Goal: Find specific page/section: Find specific page/section

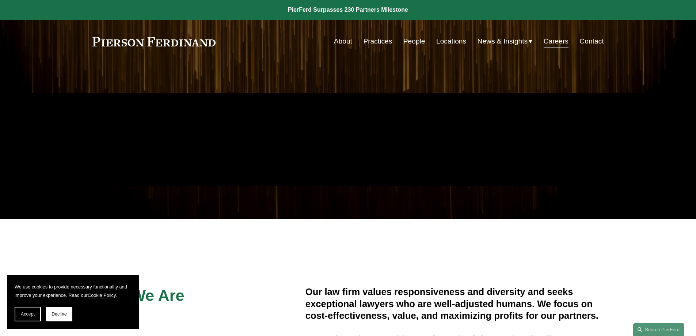
drag, startPoint x: 215, startPoint y: 221, endPoint x: 240, endPoint y: 73, distance: 149.4
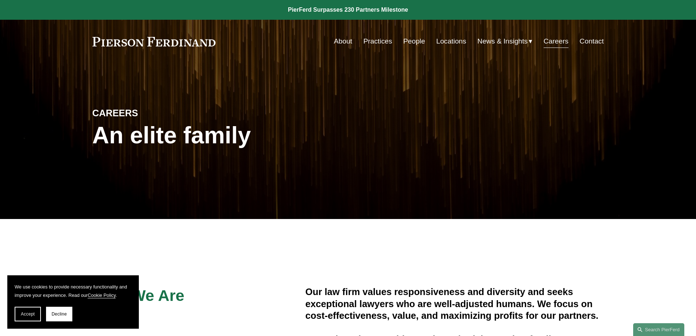
click at [382, 39] on link "Practices" at bounding box center [377, 41] width 29 height 14
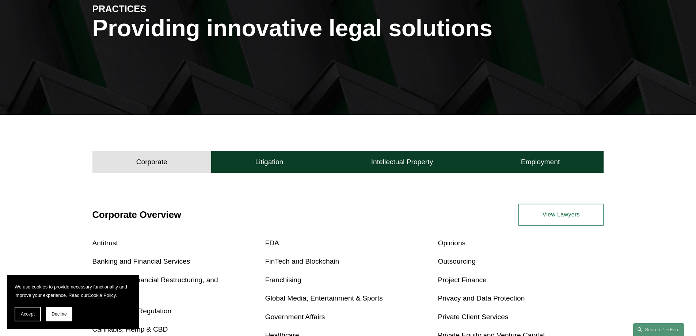
scroll to position [256, 0]
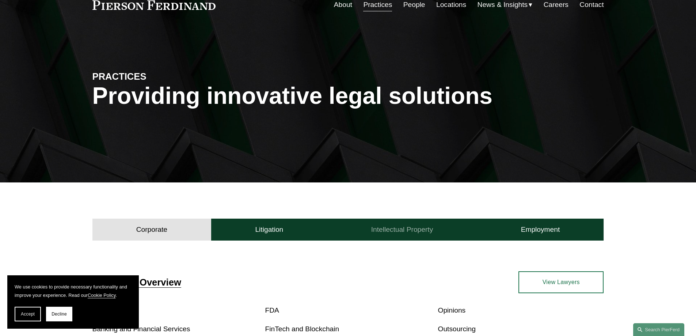
click at [414, 224] on button "Intellectual Property" at bounding box center [402, 229] width 150 height 22
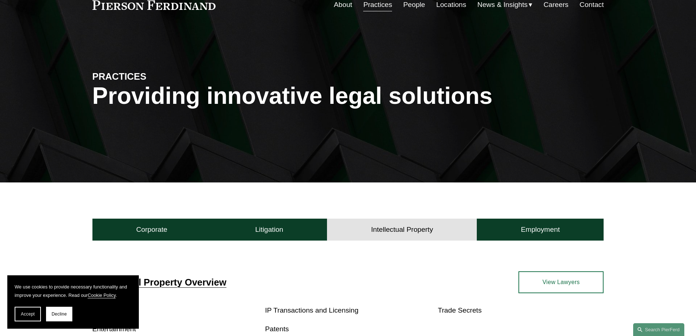
scroll to position [255, 0]
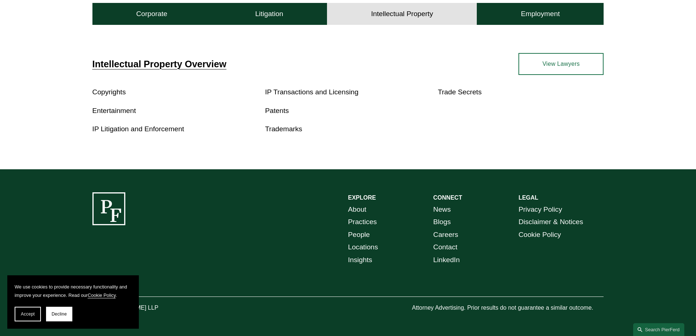
click at [287, 89] on link "IP Transactions and Licensing" at bounding box center [312, 92] width 94 height 8
